Goal: Information Seeking & Learning: Learn about a topic

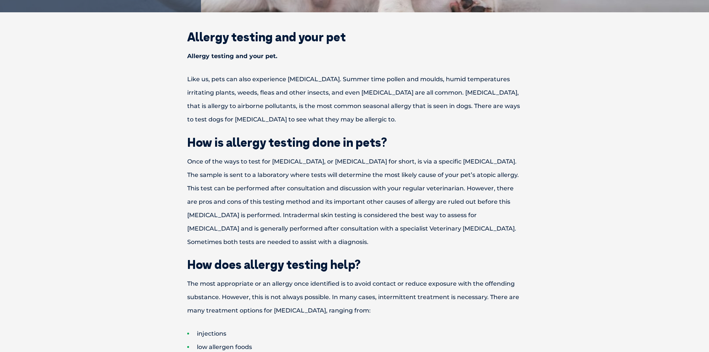
scroll to position [261, 0]
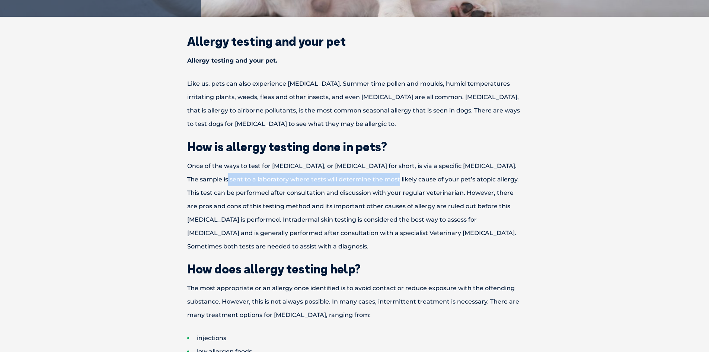
drag, startPoint x: 199, startPoint y: 182, endPoint x: 366, endPoint y: 175, distance: 166.9
click at [366, 175] on p "Once of the ways to test for [MEDICAL_DATA], or [MEDICAL_DATA] for short, is vi…" at bounding box center [354, 206] width 387 height 94
click at [386, 178] on p "Once of the ways to test for [MEDICAL_DATA], or [MEDICAL_DATA] for short, is vi…" at bounding box center [354, 206] width 387 height 94
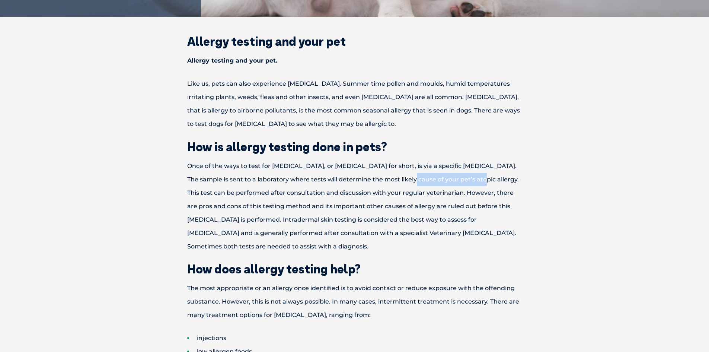
drag, startPoint x: 387, startPoint y: 178, endPoint x: 459, endPoint y: 181, distance: 71.9
click at [459, 181] on p "Once of the ways to test for [MEDICAL_DATA], or [MEDICAL_DATA] for short, is vi…" at bounding box center [354, 206] width 387 height 94
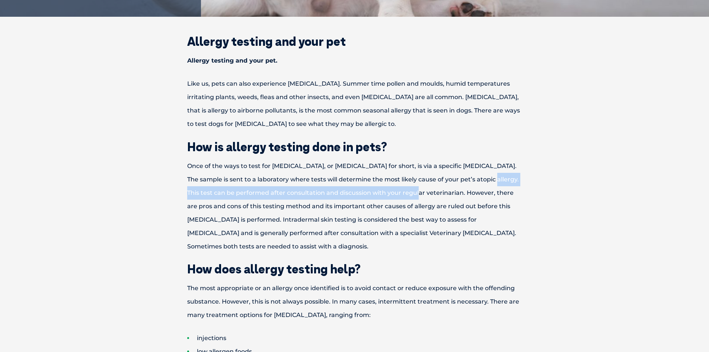
drag, startPoint x: 466, startPoint y: 178, endPoint x: 401, endPoint y: 189, distance: 67.0
click at [399, 190] on p "Once of the ways to test for [MEDICAL_DATA], or [MEDICAL_DATA] for short, is vi…" at bounding box center [354, 206] width 387 height 94
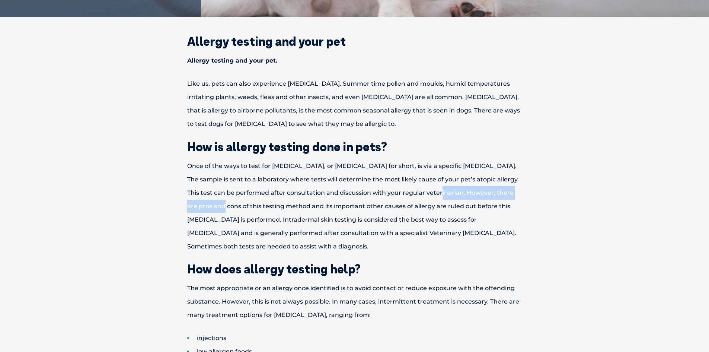
drag, startPoint x: 422, startPoint y: 187, endPoint x: 195, endPoint y: 212, distance: 227.7
click at [196, 212] on p "Once of the ways to test for [MEDICAL_DATA], or [MEDICAL_DATA] for short, is vi…" at bounding box center [354, 206] width 387 height 94
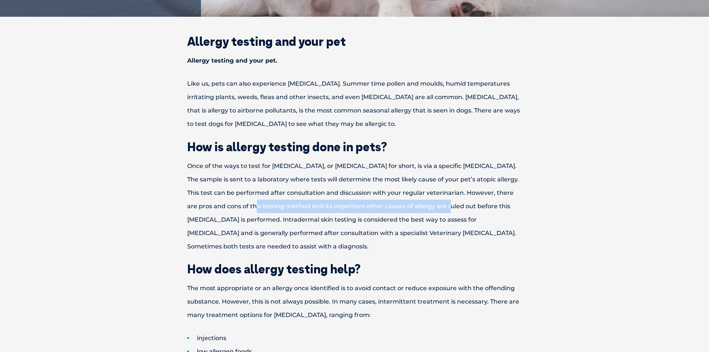
drag, startPoint x: 229, startPoint y: 205, endPoint x: 425, endPoint y: 212, distance: 196.7
click at [425, 212] on p "Once of the ways to test for [MEDICAL_DATA], or [MEDICAL_DATA] for short, is vi…" at bounding box center [354, 206] width 387 height 94
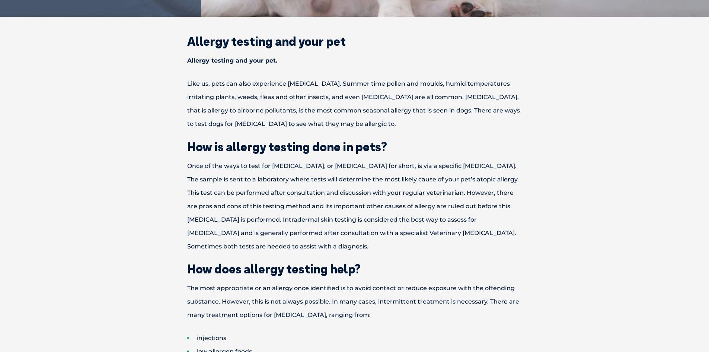
click at [426, 218] on p "Once of the ways to test for [MEDICAL_DATA], or [MEDICAL_DATA] for short, is vi…" at bounding box center [354, 206] width 387 height 94
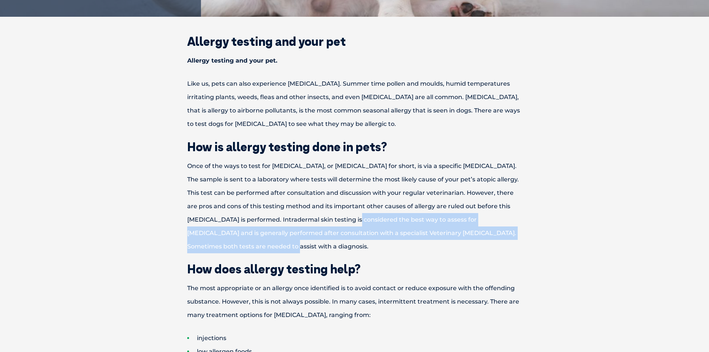
drag, startPoint x: 345, startPoint y: 219, endPoint x: 277, endPoint y: 241, distance: 71.6
click at [277, 241] on p "Once of the ways to test for [MEDICAL_DATA], or [MEDICAL_DATA] for short, is vi…" at bounding box center [354, 206] width 387 height 94
click at [337, 244] on p "Once of the ways to test for [MEDICAL_DATA], or [MEDICAL_DATA] for short, is vi…" at bounding box center [354, 206] width 387 height 94
